Goal: Task Accomplishment & Management: Use online tool/utility

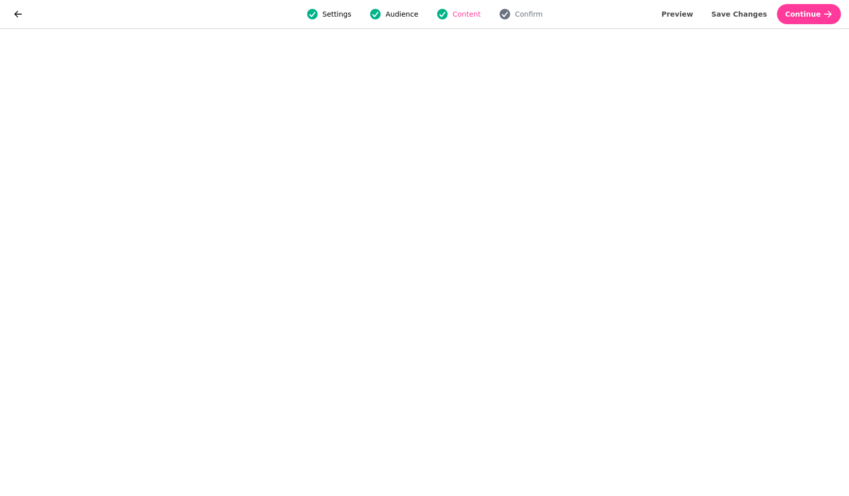
click at [747, 14] on span "Save Changes" at bounding box center [740, 14] width 56 height 7
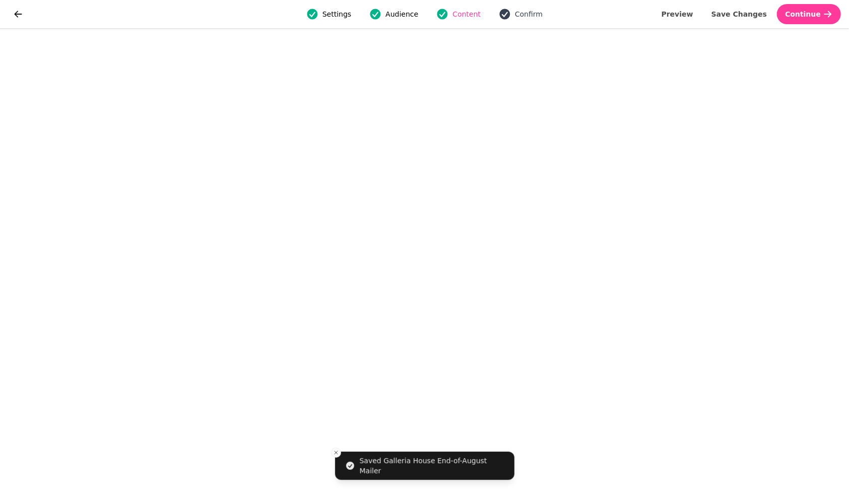
click at [533, 19] on span "Confirm" at bounding box center [529, 14] width 28 height 10
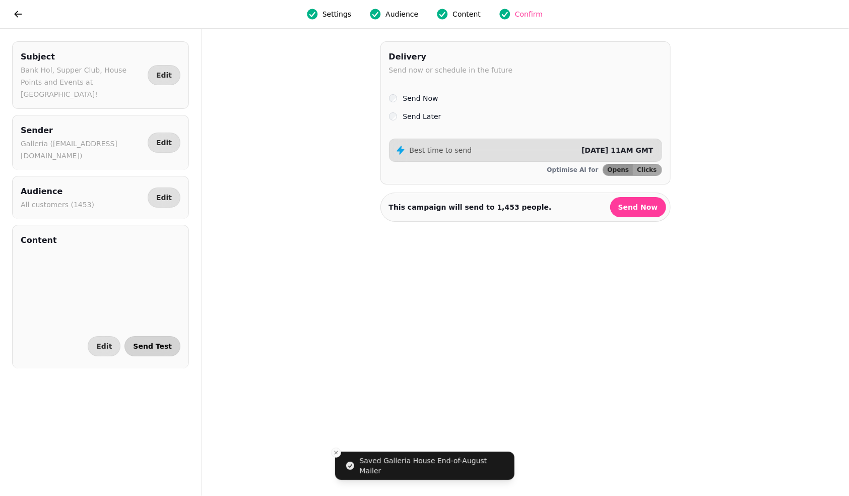
click at [158, 343] on span "Send Test" at bounding box center [152, 346] width 39 height 7
select select "**********"
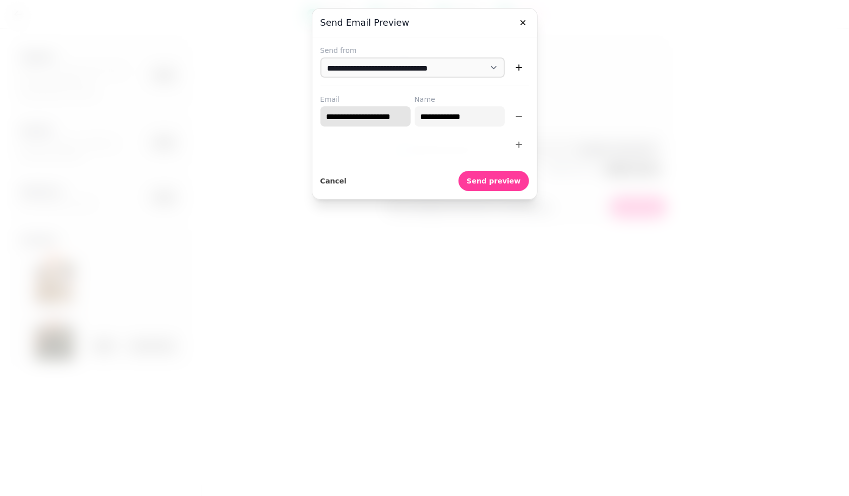
drag, startPoint x: 343, startPoint y: 119, endPoint x: 298, endPoint y: 119, distance: 44.4
click at [422, 143] on div at bounding box center [425, 145] width 209 height 20
click at [500, 181] on span "Send preview" at bounding box center [494, 180] width 54 height 7
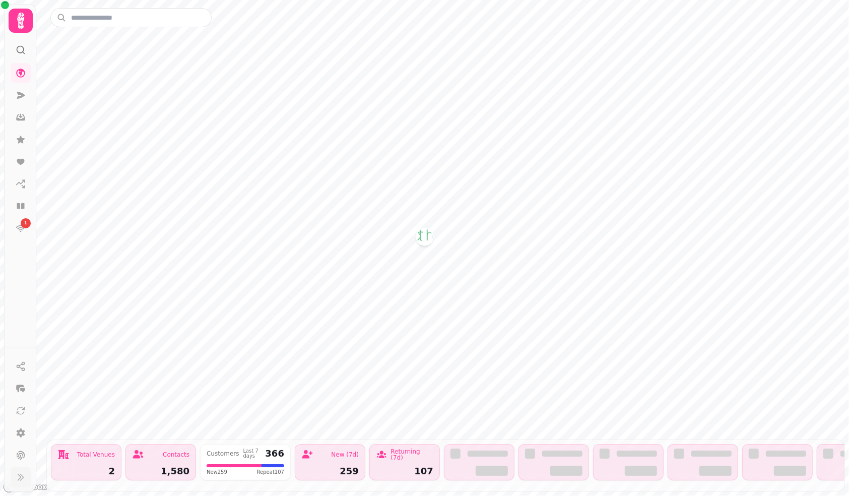
click at [21, 478] on icon at bounding box center [21, 477] width 10 height 10
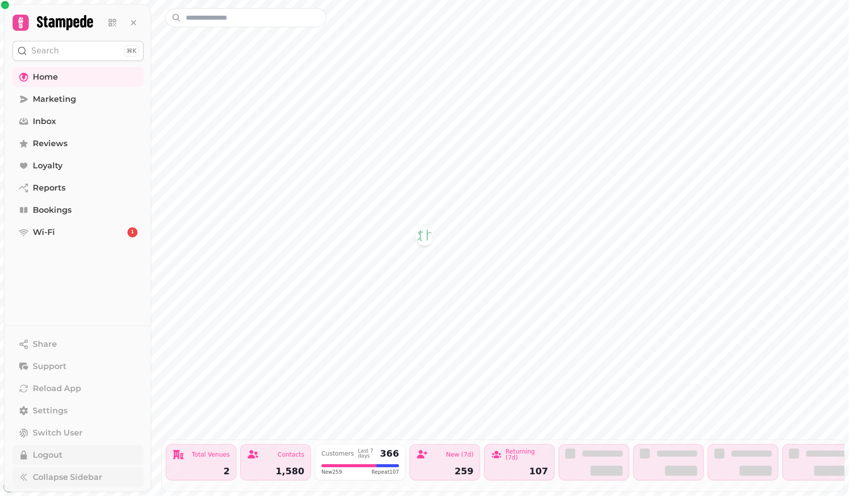
click at [48, 456] on span "Logout" at bounding box center [48, 455] width 30 height 12
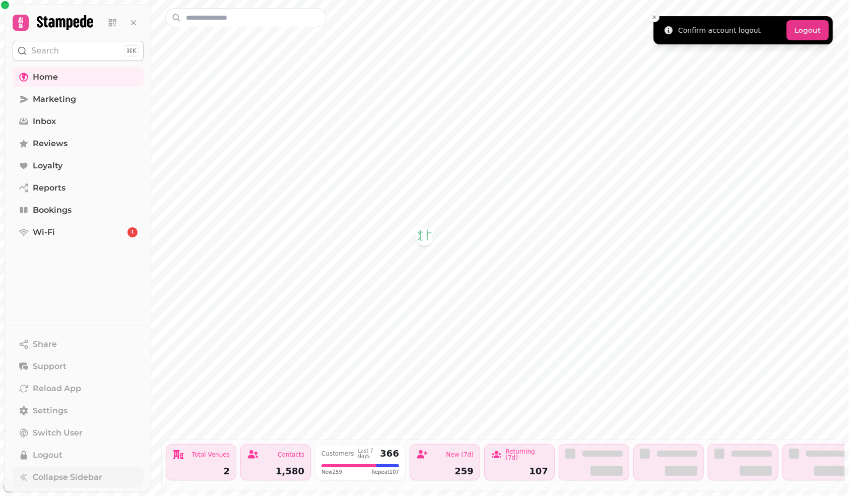
click at [813, 34] on button "Logout" at bounding box center [808, 30] width 42 height 20
